Goal: Find specific page/section: Find specific page/section

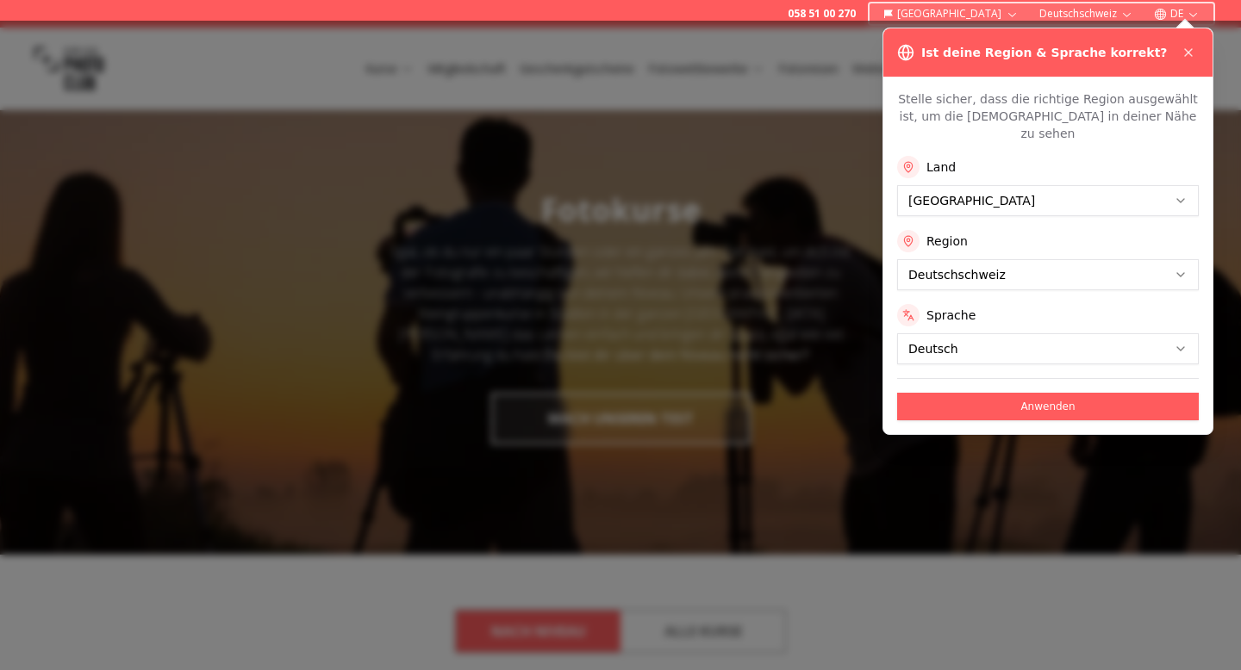
click at [954, 394] on button "Anwenden" at bounding box center [1048, 407] width 302 height 28
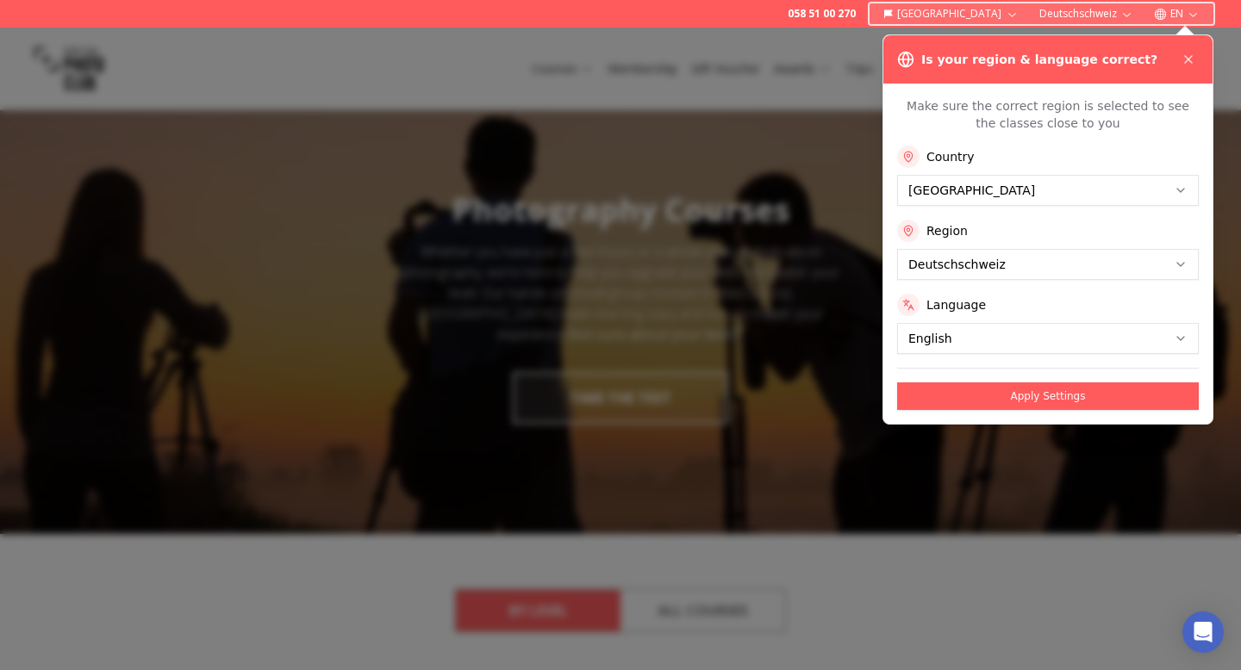
click at [855, 326] on div at bounding box center [620, 349] width 1241 height 643
click at [1197, 55] on button at bounding box center [1188, 59] width 21 height 21
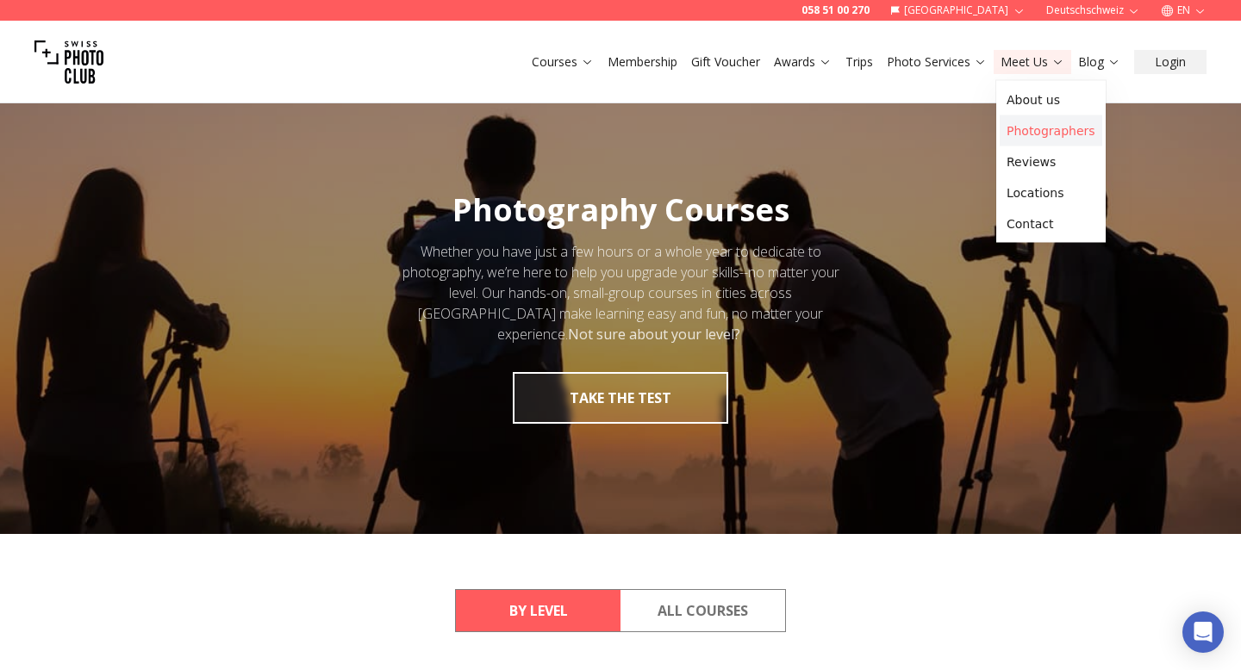
click at [1040, 129] on link "Photographers" at bounding box center [1051, 130] width 103 height 31
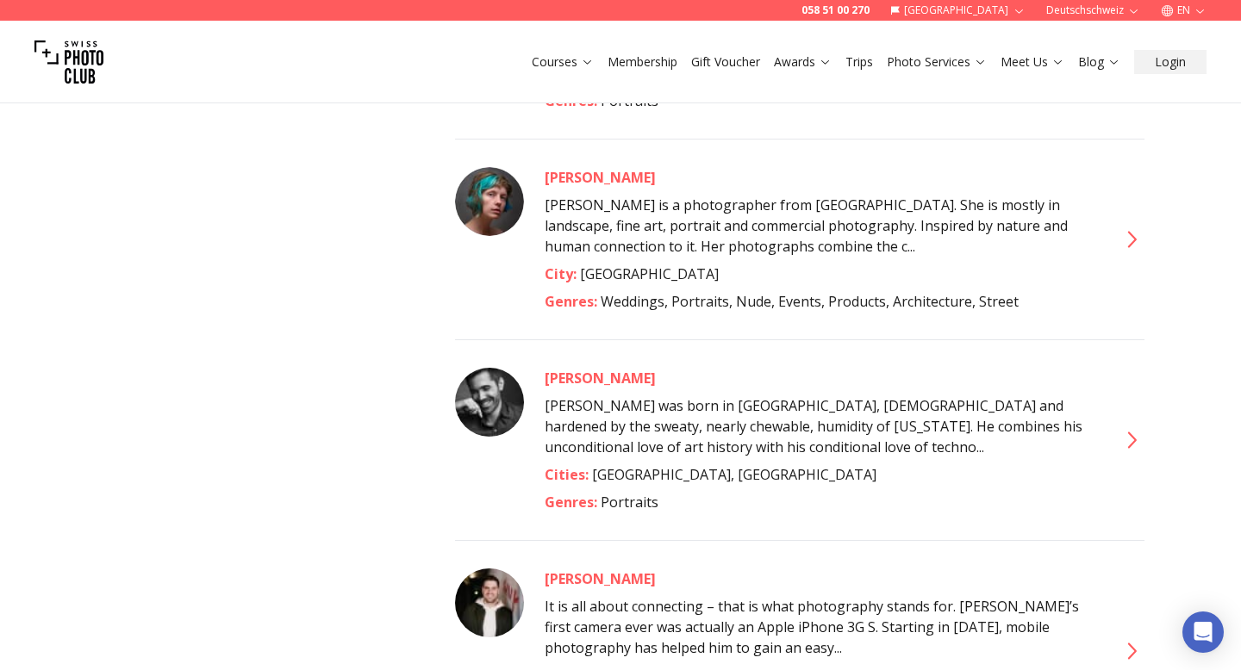
scroll to position [1073, 0]
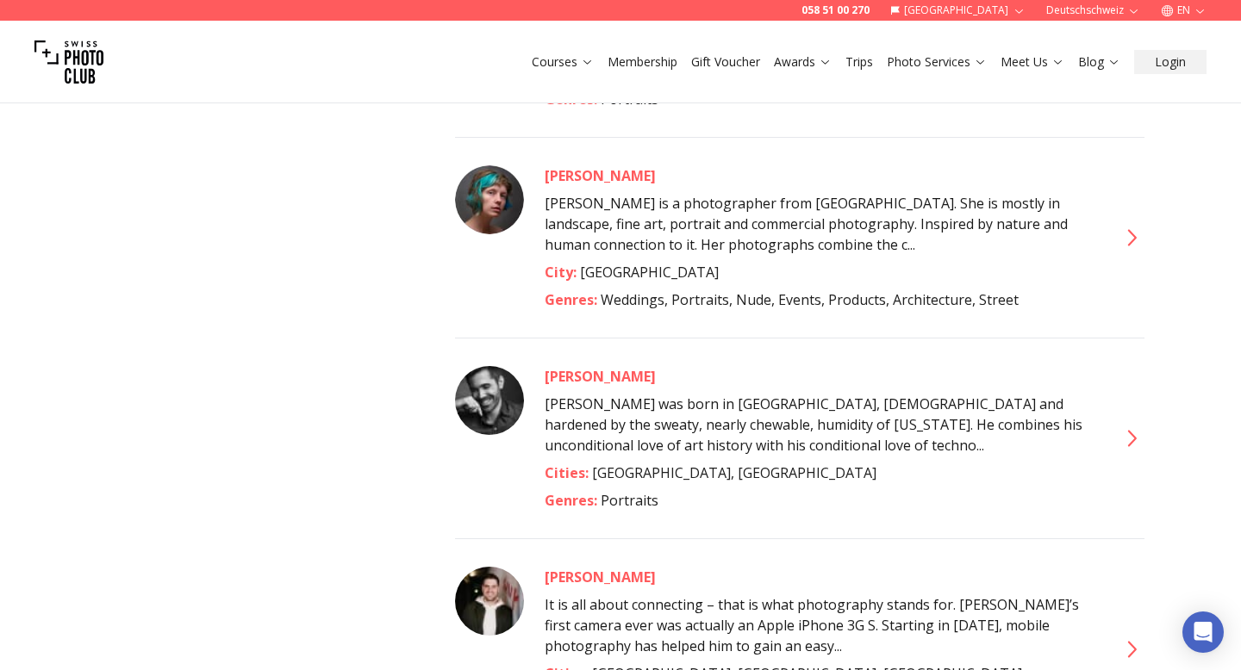
click at [639, 262] on div "City : [GEOGRAPHIC_DATA]" at bounding box center [821, 272] width 552 height 21
click at [1126, 227] on icon at bounding box center [1131, 238] width 28 height 28
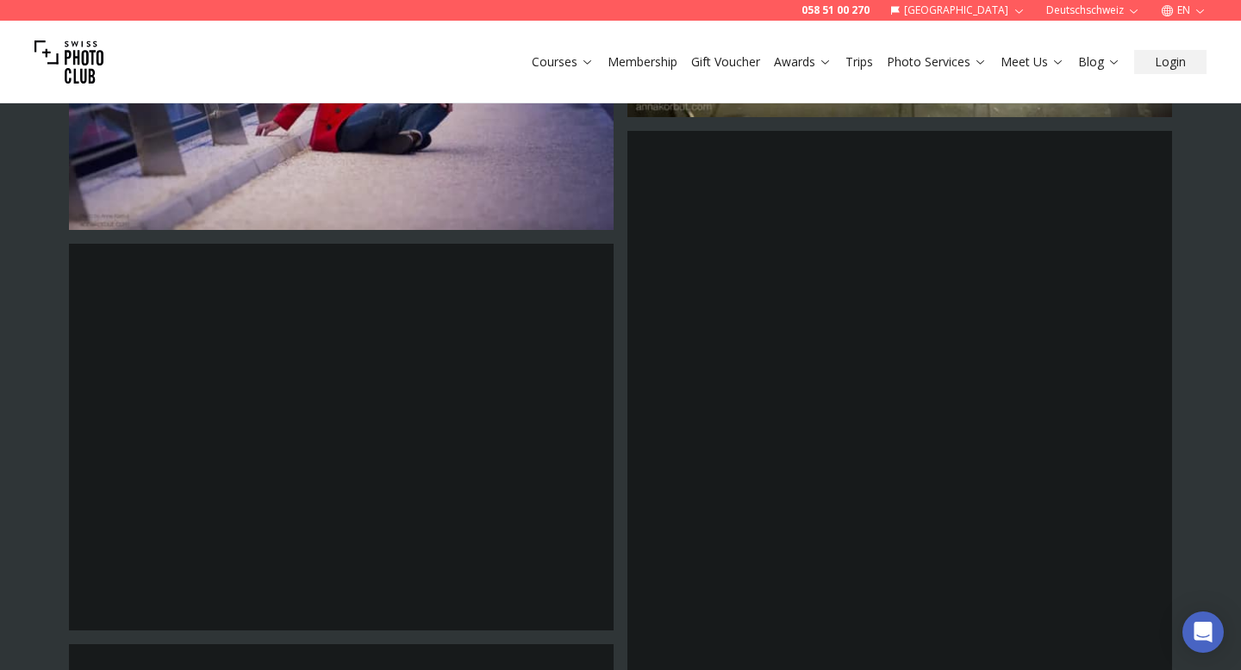
scroll to position [1889, 0]
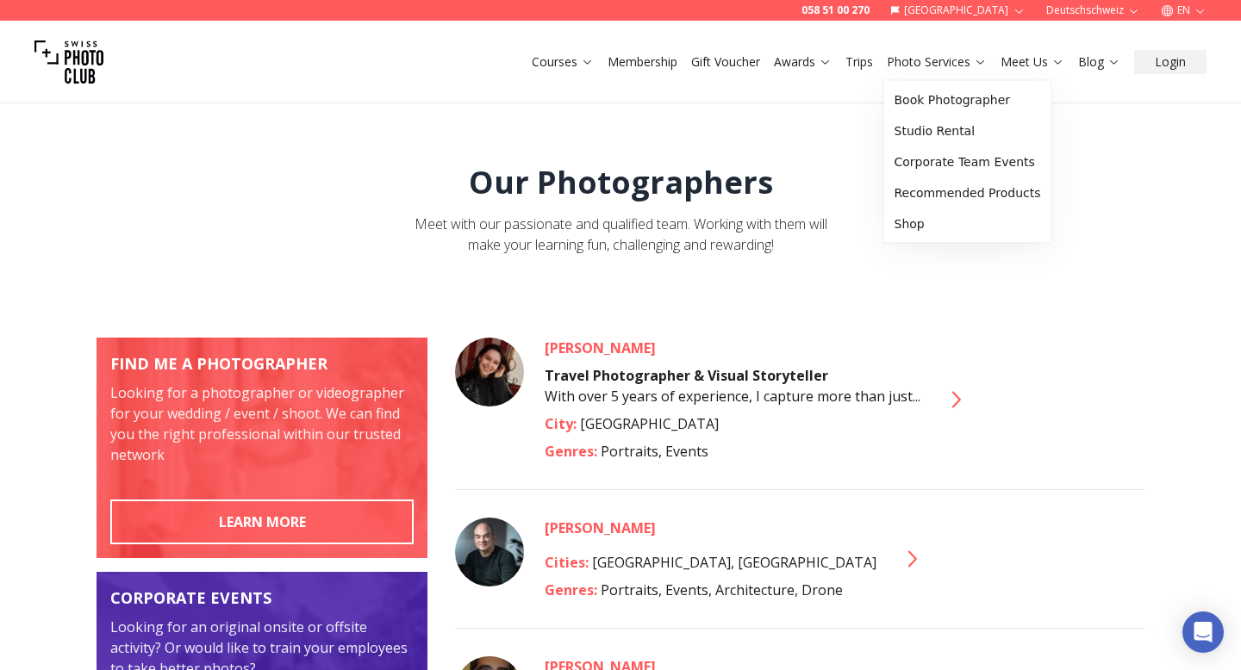
click at [1014, 66] on link "Meet Us" at bounding box center [1033, 61] width 64 height 17
